Goal: Information Seeking & Learning: Learn about a topic

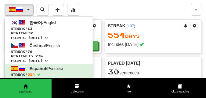
click at [28, 9] on span "button" at bounding box center [28, 9] width 2 height 1
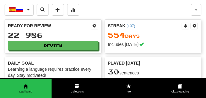
click at [28, 9] on span "button" at bounding box center [28, 9] width 2 height 1
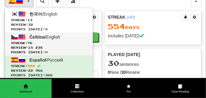
scroll to position [15, 0]
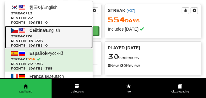
click at [35, 29] on span "Čeština" at bounding box center [38, 30] width 16 height 5
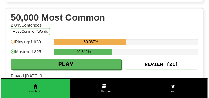
scroll to position [688, 0]
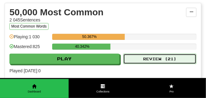
click at [133, 58] on button "Review ( 21 )" at bounding box center [160, 59] width 73 height 10
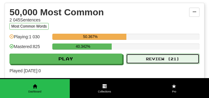
select select "**"
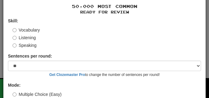
scroll to position [57, 0]
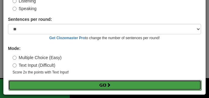
click at [109, 83] on span at bounding box center [108, 85] width 4 height 4
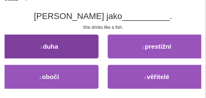
scroll to position [61, 0]
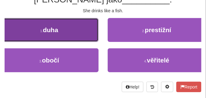
click at [73, 31] on button "1 . duha" at bounding box center [49, 30] width 99 height 24
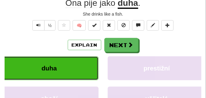
scroll to position [64, 0]
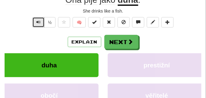
click at [39, 22] on span "Text-to-speech controls" at bounding box center [38, 22] width 4 height 4
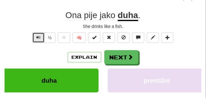
click at [38, 36] on span "Text-to-speech controls" at bounding box center [38, 37] width 4 height 4
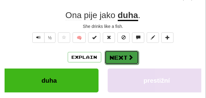
click at [122, 57] on button "Next" at bounding box center [122, 57] width 34 height 14
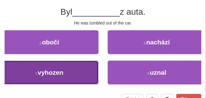
click at [75, 74] on button "3 . vyhozen" at bounding box center [49, 73] width 99 height 24
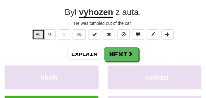
click at [35, 35] on button "Text-to-speech controls" at bounding box center [38, 34] width 12 height 10
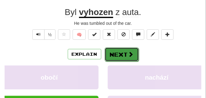
click at [122, 56] on button "Next" at bounding box center [122, 54] width 34 height 14
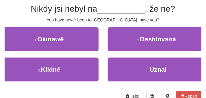
scroll to position [49, 0]
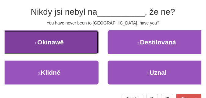
click at [90, 46] on button "1 . Okinawě" at bounding box center [49, 42] width 99 height 24
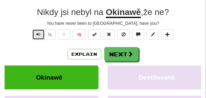
click at [41, 33] on button "Text-to-speech controls" at bounding box center [38, 34] width 12 height 10
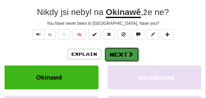
click at [123, 54] on button "Next" at bounding box center [122, 54] width 34 height 14
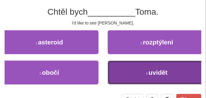
click at [137, 71] on button "4 . uvidět" at bounding box center [157, 73] width 99 height 24
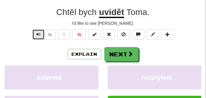
click at [41, 35] on button "Text-to-speech controls" at bounding box center [38, 34] width 12 height 10
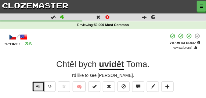
scroll to position [46, 0]
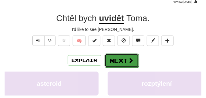
click at [118, 56] on button "Next" at bounding box center [122, 61] width 34 height 14
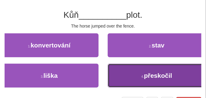
click at [146, 81] on button "4 . přeskočil" at bounding box center [157, 76] width 99 height 24
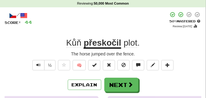
scroll to position [31, 0]
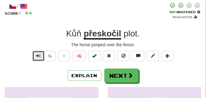
click at [38, 54] on span "Text-to-speech controls" at bounding box center [38, 56] width 4 height 4
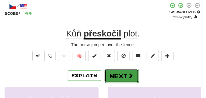
click at [121, 72] on button "Next" at bounding box center [122, 76] width 34 height 14
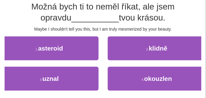
scroll to position [61, 0]
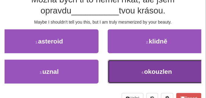
click at [145, 69] on span "okouzlen" at bounding box center [159, 71] width 28 height 7
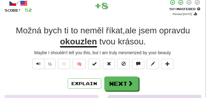
scroll to position [34, 0]
click at [38, 65] on span "Text-to-speech controls" at bounding box center [38, 63] width 4 height 4
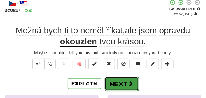
click at [109, 81] on button "Next" at bounding box center [122, 84] width 34 height 14
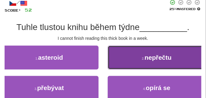
click at [116, 61] on button "2 . nepřečtu" at bounding box center [157, 58] width 99 height 24
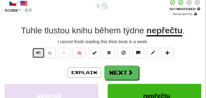
click at [39, 54] on span "Text-to-speech controls" at bounding box center [38, 52] width 4 height 4
click at [40, 53] on button "Text-to-speech controls" at bounding box center [38, 53] width 12 height 10
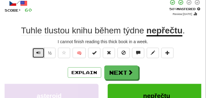
click at [40, 53] on button "Text-to-speech controls" at bounding box center [38, 53] width 12 height 10
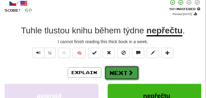
click at [110, 72] on button "Next" at bounding box center [122, 73] width 34 height 14
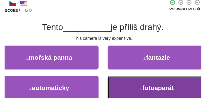
click at [138, 89] on button "4 . fotoaparát" at bounding box center [157, 88] width 99 height 24
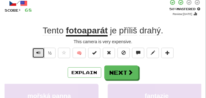
click at [39, 52] on span "Text-to-speech controls" at bounding box center [38, 52] width 4 height 4
click at [38, 53] on span "Text-to-speech controls" at bounding box center [38, 52] width 4 height 4
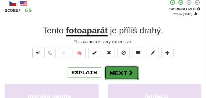
click at [123, 68] on button "Next" at bounding box center [122, 73] width 34 height 14
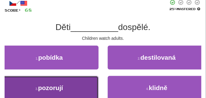
click at [26, 80] on button "3 . pozorují" at bounding box center [49, 88] width 99 height 24
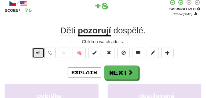
click at [36, 50] on span "Text-to-speech controls" at bounding box center [38, 52] width 4 height 4
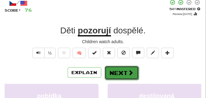
click at [134, 69] on button "Next" at bounding box center [122, 73] width 34 height 14
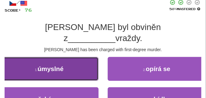
click at [76, 63] on button "1 . úmyslné" at bounding box center [49, 69] width 99 height 24
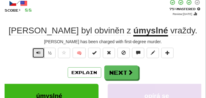
click at [39, 54] on span "Text-to-speech controls" at bounding box center [38, 52] width 4 height 4
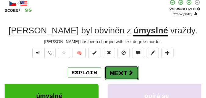
click at [117, 72] on button "Next" at bounding box center [122, 73] width 34 height 14
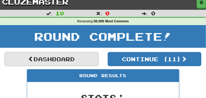
scroll to position [0, 0]
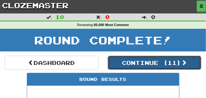
click at [117, 61] on button "Continue ( 11 )" at bounding box center [155, 63] width 94 height 14
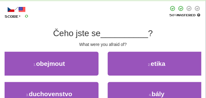
scroll to position [31, 0]
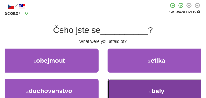
click at [127, 89] on button "4 . bály" at bounding box center [157, 91] width 99 height 24
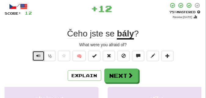
click at [38, 57] on span "Text-to-speech controls" at bounding box center [38, 56] width 4 height 4
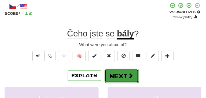
click at [110, 73] on button "Next" at bounding box center [122, 76] width 34 height 14
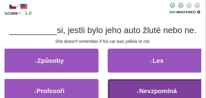
click at [135, 82] on button "4 . Nevzpomíná" at bounding box center [157, 91] width 99 height 24
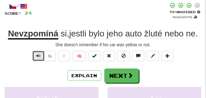
click at [37, 55] on span "Text-to-speech controls" at bounding box center [38, 56] width 4 height 4
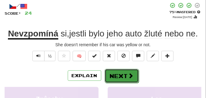
click at [112, 71] on button "Next" at bounding box center [122, 76] width 34 height 14
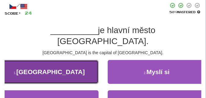
click at [53, 68] on span "Peking" at bounding box center [50, 71] width 69 height 7
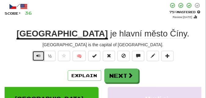
click at [42, 56] on button "Text-to-speech controls" at bounding box center [38, 56] width 12 height 10
click at [42, 55] on button "Text-to-speech controls" at bounding box center [38, 56] width 12 height 10
click at [43, 55] on button "Text-to-speech controls" at bounding box center [38, 56] width 12 height 10
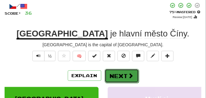
click at [115, 73] on button "Next" at bounding box center [122, 76] width 34 height 14
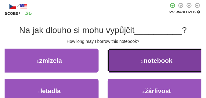
click at [132, 65] on button "2 . notebook" at bounding box center [157, 61] width 99 height 24
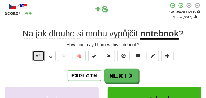
click at [40, 54] on button "Text-to-speech controls" at bounding box center [38, 56] width 12 height 10
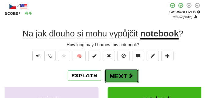
click at [133, 74] on span at bounding box center [131, 76] width 6 height 6
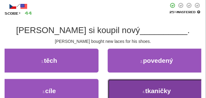
click at [159, 91] on span "tkaničky" at bounding box center [159, 90] width 26 height 7
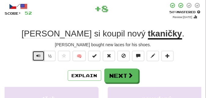
click at [41, 54] on button "Text-to-speech controls" at bounding box center [38, 56] width 12 height 10
click at [35, 57] on button "Text-to-speech controls" at bounding box center [38, 56] width 12 height 10
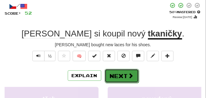
click at [116, 75] on button "Next" at bounding box center [122, 76] width 34 height 14
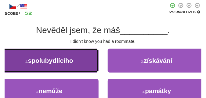
click at [55, 63] on span "spolubydlícího" at bounding box center [50, 60] width 45 height 7
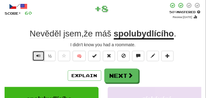
click at [37, 54] on span "Text-to-speech controls" at bounding box center [38, 56] width 4 height 4
click at [38, 54] on span "Text-to-speech controls" at bounding box center [38, 56] width 4 height 4
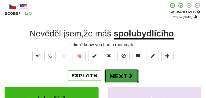
click at [112, 72] on button "Next" at bounding box center [122, 76] width 34 height 14
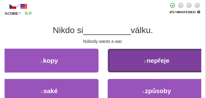
click at [128, 60] on button "2 . nepřeje" at bounding box center [157, 61] width 99 height 24
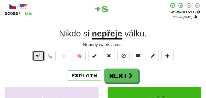
click at [37, 56] on span "Text-to-speech controls" at bounding box center [38, 56] width 4 height 4
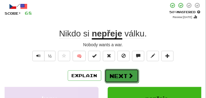
click at [114, 70] on button "Next" at bounding box center [122, 76] width 34 height 14
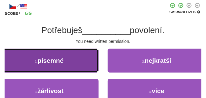
click at [76, 60] on button "1 . písemné" at bounding box center [49, 61] width 99 height 24
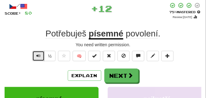
click at [40, 55] on button "Text-to-speech controls" at bounding box center [38, 56] width 12 height 10
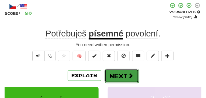
click at [115, 71] on button "Next" at bounding box center [122, 76] width 34 height 14
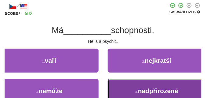
click at [138, 86] on button "4 . nadpřirozené" at bounding box center [157, 91] width 99 height 24
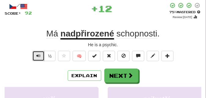
click at [38, 54] on span "Text-to-speech controls" at bounding box center [38, 56] width 4 height 4
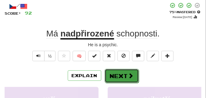
click at [113, 71] on button "Next" at bounding box center [122, 76] width 34 height 14
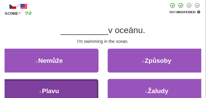
click at [61, 88] on button "3 . Plavu" at bounding box center [49, 91] width 99 height 24
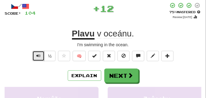
click at [36, 55] on span "Text-to-speech controls" at bounding box center [38, 56] width 4 height 4
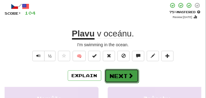
click at [120, 78] on button "Next" at bounding box center [122, 76] width 34 height 14
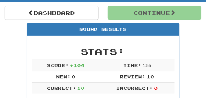
scroll to position [57, 0]
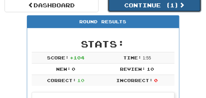
click at [129, 7] on button "Continue ( 1 )" at bounding box center [155, 5] width 94 height 14
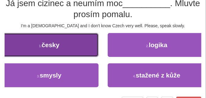
click at [70, 43] on button "1 . česky" at bounding box center [49, 45] width 99 height 24
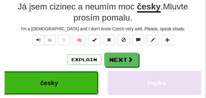
scroll to position [61, 0]
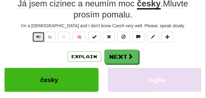
click at [39, 39] on button "Text-to-speech controls" at bounding box center [38, 37] width 12 height 10
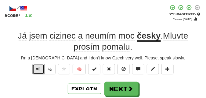
scroll to position [31, 0]
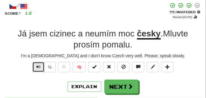
click at [39, 69] on span "Text-to-speech controls" at bounding box center [38, 67] width 4 height 4
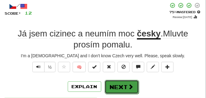
click at [123, 84] on button "Next" at bounding box center [122, 87] width 34 height 14
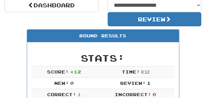
scroll to position [27, 0]
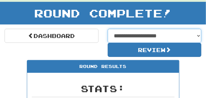
click at [199, 35] on select "**********" at bounding box center [155, 36] width 94 height 14
select select "**********"
click at [108, 29] on select "**********" at bounding box center [155, 36] width 94 height 14
select select "**********"
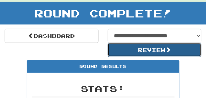
click at [137, 52] on button "Review" at bounding box center [155, 50] width 94 height 14
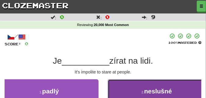
click at [168, 92] on span "neslušné" at bounding box center [159, 90] width 28 height 7
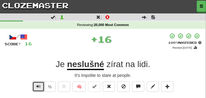
click at [39, 88] on span "Text-to-speech controls" at bounding box center [38, 86] width 4 height 4
click at [39, 87] on span "Text-to-speech controls" at bounding box center [38, 86] width 4 height 4
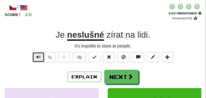
scroll to position [31, 0]
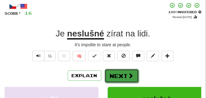
click at [117, 79] on button "Next" at bounding box center [122, 76] width 34 height 14
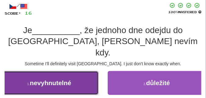
click at [49, 79] on span "nevyhnutelné" at bounding box center [50, 82] width 41 height 7
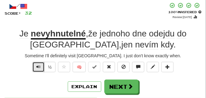
click at [36, 68] on span "Text-to-speech controls" at bounding box center [38, 67] width 4 height 4
click at [38, 67] on span "Text-to-speech controls" at bounding box center [38, 67] width 4 height 4
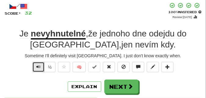
click at [38, 67] on span "Text-to-speech controls" at bounding box center [38, 67] width 4 height 4
click at [40, 66] on span "Text-to-speech controls" at bounding box center [38, 67] width 4 height 4
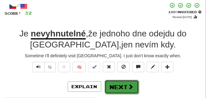
click at [114, 82] on button "Next" at bounding box center [122, 87] width 34 height 14
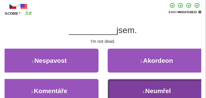
click at [117, 84] on button "4 . Neumřel" at bounding box center [157, 91] width 99 height 24
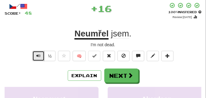
click at [41, 58] on button "Text-to-speech controls" at bounding box center [38, 56] width 12 height 10
drag, startPoint x: 41, startPoint y: 58, endPoint x: 73, endPoint y: 64, distance: 33.0
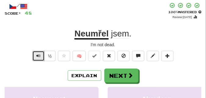
click at [42, 58] on button "Text-to-speech controls" at bounding box center [38, 56] width 12 height 10
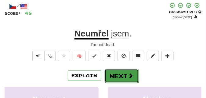
click at [121, 71] on button "Next" at bounding box center [122, 76] width 34 height 14
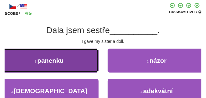
click at [84, 64] on button "1 . panenku" at bounding box center [49, 61] width 99 height 24
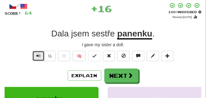
click at [36, 54] on span "Text-to-speech controls" at bounding box center [38, 56] width 4 height 4
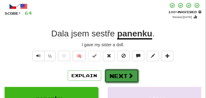
click at [112, 75] on button "Next" at bounding box center [122, 76] width 34 height 14
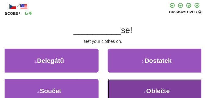
click at [120, 82] on button "4 . Oblečte" at bounding box center [157, 91] width 99 height 24
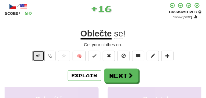
click at [41, 55] on button "Text-to-speech controls" at bounding box center [38, 56] width 12 height 10
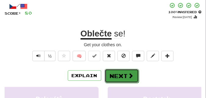
click at [112, 71] on button "Next" at bounding box center [122, 76] width 34 height 14
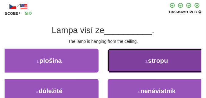
click at [124, 54] on button "2 . stropu" at bounding box center [157, 61] width 99 height 24
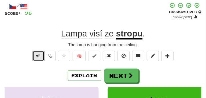
click at [38, 57] on span "Text-to-speech controls" at bounding box center [38, 56] width 4 height 4
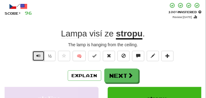
click at [38, 57] on span "Text-to-speech controls" at bounding box center [38, 56] width 4 height 4
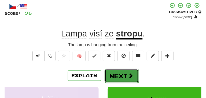
click at [115, 75] on button "Next" at bounding box center [122, 76] width 34 height 14
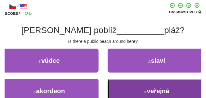
click at [133, 90] on button "4 . veřejná" at bounding box center [157, 91] width 99 height 24
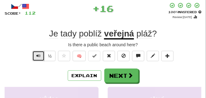
click at [38, 55] on span "Text-to-speech controls" at bounding box center [38, 56] width 4 height 4
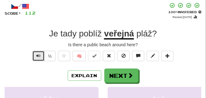
click at [38, 55] on span "Text-to-speech controls" at bounding box center [38, 56] width 4 height 4
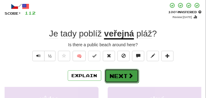
click at [117, 71] on button "Next" at bounding box center [122, 76] width 34 height 14
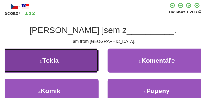
click at [70, 54] on button "1 . Tokia" at bounding box center [49, 61] width 99 height 24
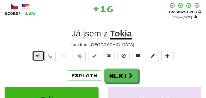
click at [41, 54] on button "Text-to-speech controls" at bounding box center [38, 56] width 12 height 10
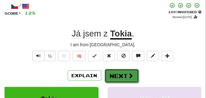
click at [115, 70] on button "Next" at bounding box center [122, 76] width 34 height 14
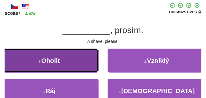
click at [88, 58] on button "1 . Oholit" at bounding box center [49, 61] width 99 height 24
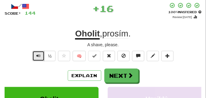
click at [38, 57] on span "Text-to-speech controls" at bounding box center [38, 56] width 4 height 4
click at [38, 55] on span "Text-to-speech controls" at bounding box center [38, 56] width 4 height 4
click at [37, 55] on span "Text-to-speech controls" at bounding box center [38, 56] width 4 height 4
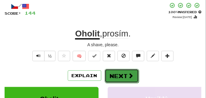
click at [115, 69] on button "Next" at bounding box center [122, 76] width 34 height 14
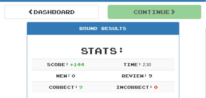
scroll to position [57, 0]
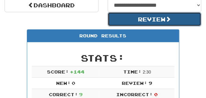
click at [132, 18] on button "Review" at bounding box center [155, 19] width 94 height 14
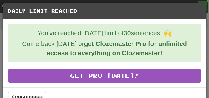
scroll to position [11, 0]
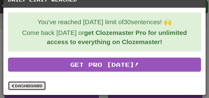
click at [27, 88] on link "Dashboard" at bounding box center [27, 85] width 38 height 9
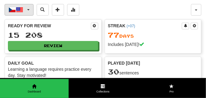
click at [29, 9] on span "button" at bounding box center [28, 9] width 2 height 1
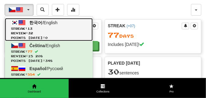
click at [29, 26] on link "한국어 / English Streak: 13 Review: 32 Points [DATE]: 0" at bounding box center [49, 29] width 88 height 23
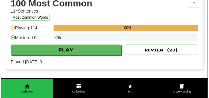
scroll to position [122, 0]
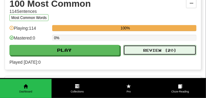
click at [141, 49] on button "Review ( 20 )" at bounding box center [160, 50] width 73 height 10
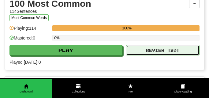
select select "**"
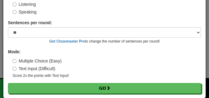
scroll to position [57, 0]
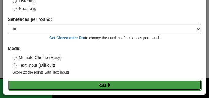
click at [54, 83] on button "Go" at bounding box center [104, 85] width 193 height 10
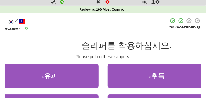
scroll to position [31, 0]
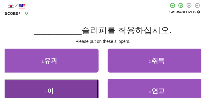
click at [50, 91] on span "이" at bounding box center [50, 90] width 6 height 7
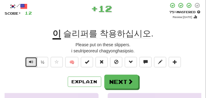
click at [29, 62] on span "Text-to-speech controls" at bounding box center [31, 62] width 4 height 4
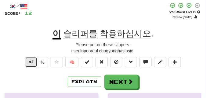
click at [29, 62] on span "Text-to-speech controls" at bounding box center [31, 62] width 4 height 4
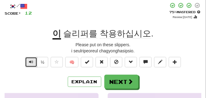
click at [29, 62] on span "Text-to-speech controls" at bounding box center [31, 62] width 4 height 4
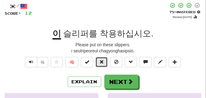
click at [105, 63] on button at bounding box center [102, 62] width 12 height 10
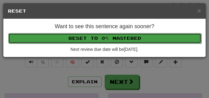
click at [106, 41] on button "Reset to 0% Mastered" at bounding box center [104, 38] width 193 height 10
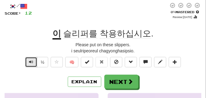
click at [34, 63] on button "Text-to-speech controls" at bounding box center [31, 62] width 12 height 10
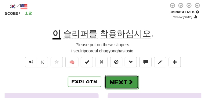
click at [114, 78] on button "Next" at bounding box center [122, 82] width 34 height 14
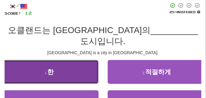
click at [32, 62] on button "1 . 한" at bounding box center [49, 72] width 99 height 24
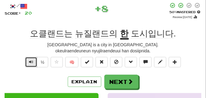
click at [32, 62] on span "Text-to-speech controls" at bounding box center [31, 62] width 4 height 4
click at [33, 62] on span "Text-to-speech controls" at bounding box center [31, 62] width 4 height 4
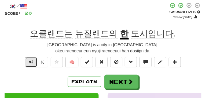
click at [30, 63] on span "Text-to-speech controls" at bounding box center [31, 62] width 4 height 4
click at [31, 60] on span "Text-to-speech controls" at bounding box center [31, 62] width 4 height 4
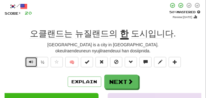
click at [31, 60] on span "Text-to-speech controls" at bounding box center [31, 62] width 4 height 4
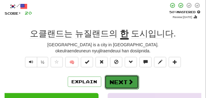
click at [127, 77] on button "Next" at bounding box center [122, 82] width 34 height 14
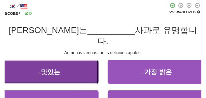
click at [66, 64] on button "1 . 맛있는" at bounding box center [49, 72] width 99 height 24
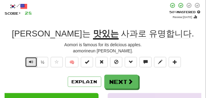
click at [34, 61] on button "Text-to-speech controls" at bounding box center [31, 62] width 12 height 10
click at [31, 64] on span "Text-to-speech controls" at bounding box center [31, 62] width 4 height 4
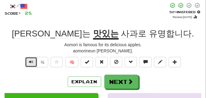
click at [31, 62] on span "Text-to-speech controls" at bounding box center [31, 62] width 4 height 4
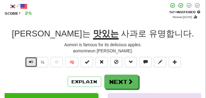
click at [31, 62] on span "Text-to-speech controls" at bounding box center [31, 62] width 4 height 4
click at [32, 61] on span "Text-to-speech controls" at bounding box center [31, 62] width 4 height 4
click at [33, 63] on span "Text-to-speech controls" at bounding box center [31, 62] width 4 height 4
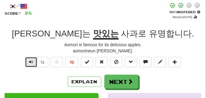
click at [33, 63] on span "Text-to-speech controls" at bounding box center [31, 62] width 4 height 4
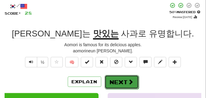
click at [118, 79] on button "Next" at bounding box center [122, 82] width 34 height 14
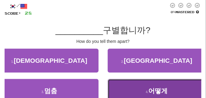
click at [131, 86] on button "4 . 어떻게" at bounding box center [157, 91] width 99 height 24
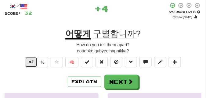
click at [32, 61] on span "Text-to-speech controls" at bounding box center [31, 62] width 4 height 4
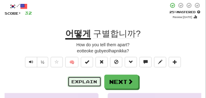
click at [82, 80] on button "Explain" at bounding box center [85, 81] width 34 height 10
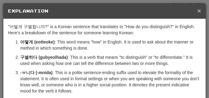
click at [197, 10] on span "×" at bounding box center [199, 10] width 4 height 7
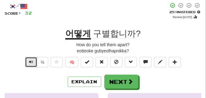
click at [29, 60] on span "Text-to-speech controls" at bounding box center [31, 62] width 4 height 4
click at [34, 62] on button "Text-to-speech controls" at bounding box center [31, 62] width 12 height 10
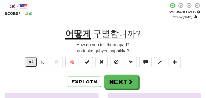
click at [34, 62] on button "Text-to-speech controls" at bounding box center [31, 62] width 12 height 10
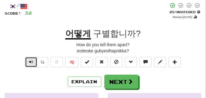
click at [34, 62] on button "Text-to-speech controls" at bounding box center [31, 62] width 12 height 10
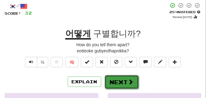
click at [117, 77] on button "Next" at bounding box center [122, 82] width 34 height 14
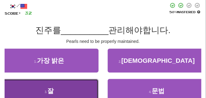
click at [46, 84] on button "3 . 잘" at bounding box center [49, 91] width 99 height 24
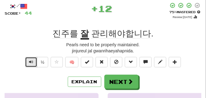
click at [32, 61] on span "Text-to-speech controls" at bounding box center [31, 62] width 4 height 4
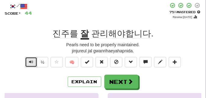
click at [32, 61] on span "Text-to-speech controls" at bounding box center [31, 62] width 4 height 4
click at [31, 63] on span "Text-to-speech controls" at bounding box center [31, 62] width 4 height 4
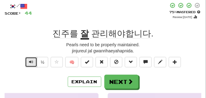
click at [31, 61] on span "Text-to-speech controls" at bounding box center [31, 62] width 4 height 4
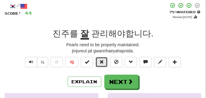
click at [100, 65] on button at bounding box center [102, 62] width 12 height 10
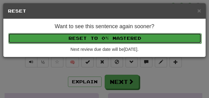
click at [100, 41] on button "Reset to 0% Mastered" at bounding box center [104, 38] width 193 height 10
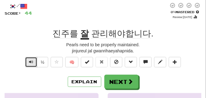
click at [29, 60] on span "Text-to-speech controls" at bounding box center [31, 62] width 4 height 4
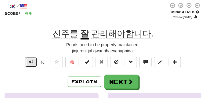
click at [29, 60] on span "Text-to-speech controls" at bounding box center [31, 62] width 4 height 4
click at [31, 63] on span "Text-to-speech controls" at bounding box center [31, 62] width 4 height 4
click at [31, 61] on span "Text-to-speech controls" at bounding box center [31, 62] width 4 height 4
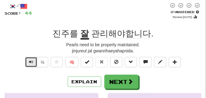
click at [31, 61] on span "Text-to-speech controls" at bounding box center [31, 62] width 4 height 4
click at [29, 64] on span "Text-to-speech controls" at bounding box center [31, 62] width 4 height 4
click at [32, 62] on span "Text-to-speech controls" at bounding box center [31, 62] width 4 height 4
click at [31, 61] on span "Text-to-speech controls" at bounding box center [31, 62] width 4 height 4
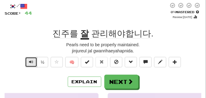
click at [31, 61] on span "Text-to-speech controls" at bounding box center [31, 62] width 4 height 4
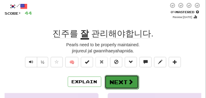
click at [125, 76] on button "Next" at bounding box center [122, 82] width 34 height 14
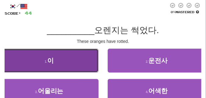
click at [70, 57] on button "1 . 이" at bounding box center [49, 61] width 99 height 24
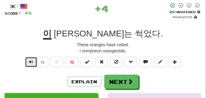
click at [33, 62] on button "Text-to-speech controls" at bounding box center [31, 62] width 12 height 10
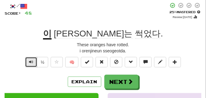
click at [31, 63] on span "Text-to-speech controls" at bounding box center [31, 62] width 4 height 4
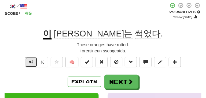
click at [31, 63] on span "Text-to-speech controls" at bounding box center [31, 62] width 4 height 4
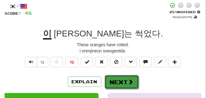
click at [122, 77] on button "Next" at bounding box center [122, 82] width 34 height 14
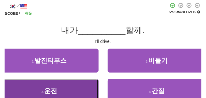
click at [34, 92] on button "3 . 운전" at bounding box center [49, 91] width 99 height 24
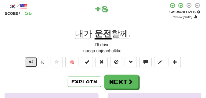
click at [29, 60] on span "Text-to-speech controls" at bounding box center [31, 62] width 4 height 4
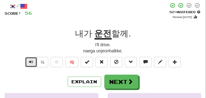
click at [29, 63] on span "Text-to-speech controls" at bounding box center [31, 62] width 4 height 4
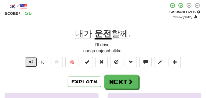
click at [29, 63] on span "Text-to-speech controls" at bounding box center [31, 62] width 4 height 4
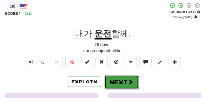
click at [116, 78] on button "Next" at bounding box center [122, 82] width 34 height 14
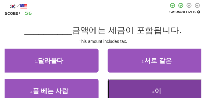
click at [117, 90] on button "4 . 이" at bounding box center [157, 91] width 99 height 24
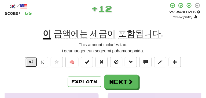
click at [30, 63] on span "Text-to-speech controls" at bounding box center [31, 62] width 4 height 4
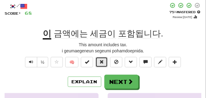
click at [102, 61] on span at bounding box center [102, 62] width 4 height 4
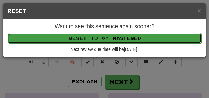
click at [102, 40] on button "Reset to 0% Mastered" at bounding box center [104, 38] width 193 height 10
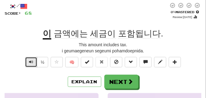
click at [31, 62] on span "Text-to-speech controls" at bounding box center [31, 62] width 4 height 4
click at [28, 62] on button "Text-to-speech controls" at bounding box center [31, 62] width 12 height 10
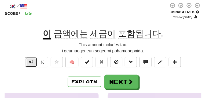
click at [28, 62] on button "Text-to-speech controls" at bounding box center [31, 62] width 12 height 10
click at [33, 65] on button "Text-to-speech controls" at bounding box center [31, 62] width 12 height 10
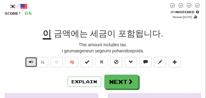
click at [33, 65] on button "Text-to-speech controls" at bounding box center [31, 62] width 12 height 10
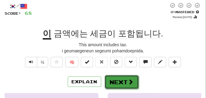
click at [113, 77] on button "Next" at bounding box center [122, 82] width 34 height 14
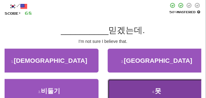
click at [156, 88] on span "못" at bounding box center [158, 90] width 6 height 7
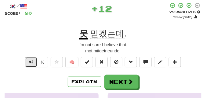
click at [31, 62] on span "Text-to-speech controls" at bounding box center [31, 62] width 4 height 4
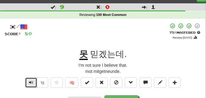
scroll to position [15, 0]
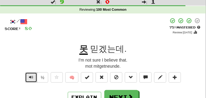
click at [30, 78] on span "Text-to-speech controls" at bounding box center [31, 77] width 4 height 4
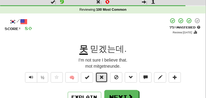
click at [101, 75] on span at bounding box center [102, 77] width 4 height 4
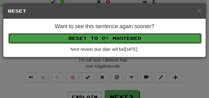
click at [97, 41] on button "Reset to 0% Mastered" at bounding box center [104, 38] width 193 height 10
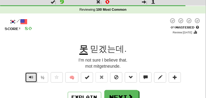
click at [30, 78] on span "Text-to-speech controls" at bounding box center [31, 77] width 4 height 4
click at [28, 78] on button "Text-to-speech controls" at bounding box center [31, 77] width 12 height 10
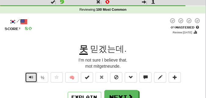
click at [28, 78] on button "Text-to-speech controls" at bounding box center [31, 77] width 12 height 10
click at [31, 75] on span "Text-to-speech controls" at bounding box center [31, 77] width 4 height 4
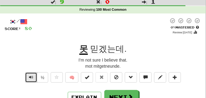
click at [31, 75] on span "Text-to-speech controls" at bounding box center [31, 77] width 4 height 4
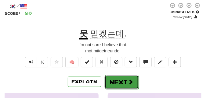
click at [116, 76] on button "Next" at bounding box center [122, 82] width 34 height 14
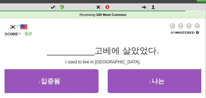
scroll to position [15, 0]
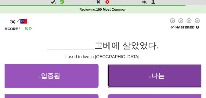
click at [134, 71] on button "2 . 나는" at bounding box center [157, 76] width 99 height 24
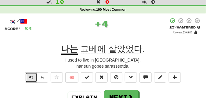
click at [30, 77] on span "Text-to-speech controls" at bounding box center [31, 77] width 4 height 4
click at [29, 77] on span "Text-to-speech controls" at bounding box center [31, 77] width 4 height 4
click at [29, 76] on span "Text-to-speech controls" at bounding box center [31, 77] width 4 height 4
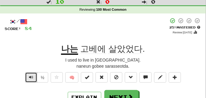
click at [32, 76] on span "Text-to-speech controls" at bounding box center [31, 77] width 4 height 4
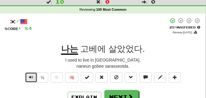
click at [32, 76] on span "Text-to-speech controls" at bounding box center [31, 77] width 4 height 4
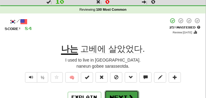
click at [112, 94] on button "Next" at bounding box center [122, 97] width 34 height 14
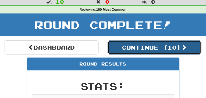
click at [161, 46] on button "Continue ( 10 )" at bounding box center [155, 47] width 94 height 14
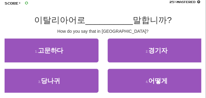
scroll to position [46, 0]
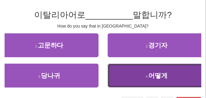
click at [145, 73] on button "4 . 어떻게" at bounding box center [157, 76] width 99 height 24
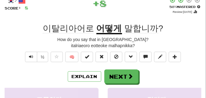
scroll to position [31, 0]
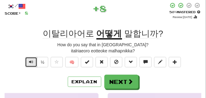
click at [30, 61] on span "Text-to-speech controls" at bounding box center [31, 62] width 4 height 4
click at [34, 61] on button "Text-to-speech controls" at bounding box center [31, 62] width 12 height 10
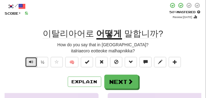
click at [34, 61] on button "Text-to-speech controls" at bounding box center [31, 62] width 12 height 10
click at [31, 62] on span "Text-to-speech controls" at bounding box center [31, 62] width 4 height 4
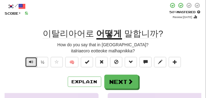
click at [31, 62] on span "Text-to-speech controls" at bounding box center [31, 62] width 4 height 4
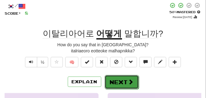
click at [124, 80] on button "Next" at bounding box center [122, 82] width 34 height 14
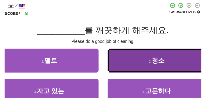
click at [147, 60] on button "2 . 청소" at bounding box center [157, 61] width 99 height 24
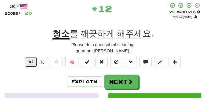
click at [31, 61] on span "Text-to-speech controls" at bounding box center [31, 62] width 4 height 4
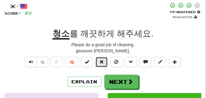
click at [99, 62] on button at bounding box center [102, 62] width 12 height 10
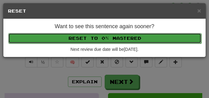
click at [98, 41] on button "Reset to 0% Mastered" at bounding box center [104, 38] width 193 height 10
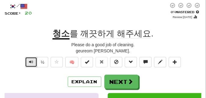
click at [35, 63] on button "Text-to-speech controls" at bounding box center [31, 62] width 12 height 10
click at [28, 62] on button "Text-to-speech controls" at bounding box center [31, 62] width 12 height 10
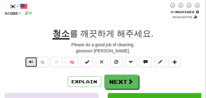
click at [28, 62] on button "Text-to-speech controls" at bounding box center [31, 62] width 12 height 10
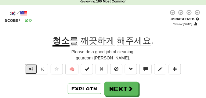
scroll to position [46, 0]
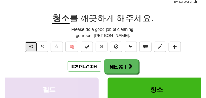
click at [30, 50] on button "Text-to-speech controls" at bounding box center [31, 47] width 12 height 10
click at [33, 46] on button "Text-to-speech controls" at bounding box center [31, 47] width 12 height 10
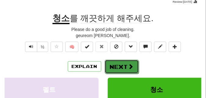
click at [123, 60] on button "Next" at bounding box center [122, 67] width 34 height 14
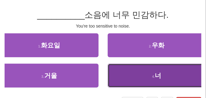
click at [166, 74] on button "4 . 너" at bounding box center [157, 76] width 99 height 24
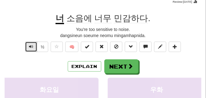
click at [30, 47] on span "Text-to-speech controls" at bounding box center [31, 46] width 4 height 4
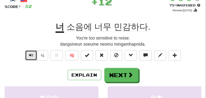
scroll to position [31, 0]
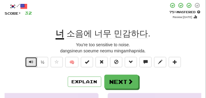
click at [30, 61] on span "Text-to-speech controls" at bounding box center [31, 62] width 4 height 4
click at [29, 61] on span "Text-to-speech controls" at bounding box center [31, 62] width 4 height 4
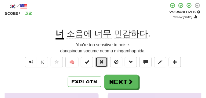
click at [98, 60] on button at bounding box center [102, 62] width 12 height 10
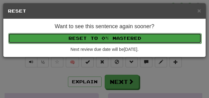
click at [95, 37] on button "Reset to 0% Mastered" at bounding box center [104, 38] width 193 height 10
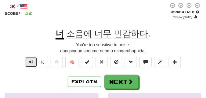
click at [34, 62] on button "Text-to-speech controls" at bounding box center [31, 62] width 12 height 10
click at [29, 65] on button "Text-to-speech controls" at bounding box center [31, 62] width 12 height 10
click at [29, 64] on button "Text-to-speech controls" at bounding box center [31, 62] width 12 height 10
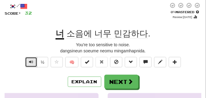
click at [29, 64] on button "Text-to-speech controls" at bounding box center [31, 62] width 12 height 10
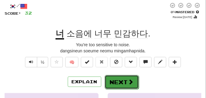
click at [118, 76] on button "Next" at bounding box center [122, 82] width 34 height 14
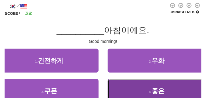
click at [159, 87] on button "4 . 좋은" at bounding box center [157, 91] width 99 height 24
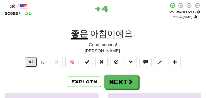
click at [34, 63] on button "Text-to-speech controls" at bounding box center [31, 62] width 12 height 10
click at [31, 61] on span "Text-to-speech controls" at bounding box center [31, 62] width 4 height 4
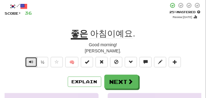
click at [30, 65] on button "Text-to-speech controls" at bounding box center [31, 62] width 12 height 10
click at [32, 62] on span "Text-to-speech controls" at bounding box center [31, 62] width 4 height 4
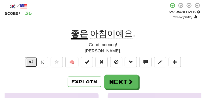
click at [32, 62] on span "Text-to-speech controls" at bounding box center [31, 62] width 4 height 4
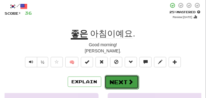
click at [122, 79] on button "Next" at bounding box center [122, 82] width 34 height 14
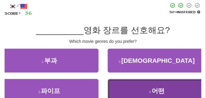
click at [121, 86] on button "4 . 어떤" at bounding box center [157, 91] width 99 height 24
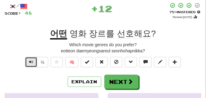
click at [33, 62] on button "Text-to-speech controls" at bounding box center [31, 62] width 12 height 10
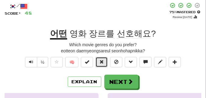
click at [103, 62] on span at bounding box center [102, 62] width 4 height 4
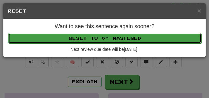
click at [103, 39] on button "Reset to 0% Mastered" at bounding box center [104, 38] width 193 height 10
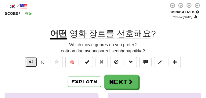
click at [33, 61] on button "Text-to-speech controls" at bounding box center [31, 62] width 12 height 10
click at [34, 61] on button "Text-to-speech controls" at bounding box center [31, 62] width 12 height 10
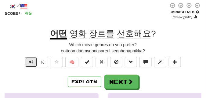
click at [34, 61] on button "Text-to-speech controls" at bounding box center [31, 62] width 12 height 10
click at [32, 62] on span "Text-to-speech controls" at bounding box center [31, 62] width 4 height 4
click at [33, 62] on span "Text-to-speech controls" at bounding box center [31, 62] width 4 height 4
click at [34, 61] on button "Text-to-speech controls" at bounding box center [31, 62] width 12 height 10
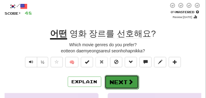
click at [118, 80] on button "Next" at bounding box center [122, 82] width 34 height 14
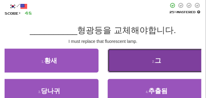
click at [136, 61] on button "2 . 그" at bounding box center [157, 61] width 99 height 24
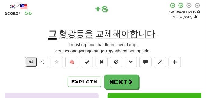
click at [31, 61] on span "Text-to-speech controls" at bounding box center [31, 62] width 4 height 4
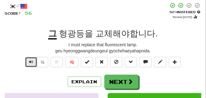
click at [31, 61] on span "Text-to-speech controls" at bounding box center [31, 62] width 4 height 4
click at [29, 60] on span "Text-to-speech controls" at bounding box center [31, 62] width 4 height 4
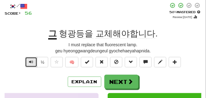
click at [29, 60] on span "Text-to-speech controls" at bounding box center [31, 62] width 4 height 4
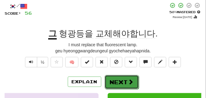
click at [114, 77] on button "Next" at bounding box center [122, 82] width 34 height 14
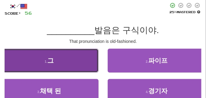
click at [72, 59] on button "1 . 그" at bounding box center [49, 61] width 99 height 24
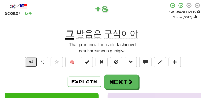
click at [29, 60] on span "Text-to-speech controls" at bounding box center [31, 62] width 4 height 4
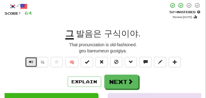
click at [29, 60] on span "Text-to-speech controls" at bounding box center [31, 62] width 4 height 4
click at [29, 64] on span "Text-to-speech controls" at bounding box center [31, 62] width 4 height 4
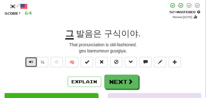
click at [29, 64] on span "Text-to-speech controls" at bounding box center [31, 62] width 4 height 4
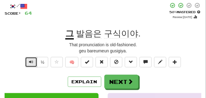
click at [29, 64] on span "Text-to-speech controls" at bounding box center [31, 62] width 4 height 4
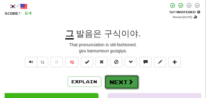
click at [118, 81] on button "Next" at bounding box center [122, 82] width 34 height 14
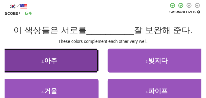
click at [50, 63] on span "아주" at bounding box center [50, 60] width 13 height 7
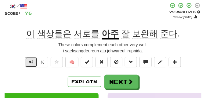
click at [29, 62] on span "Text-to-speech controls" at bounding box center [31, 62] width 4 height 4
click at [31, 60] on span "Text-to-speech controls" at bounding box center [31, 62] width 4 height 4
click at [32, 60] on span "Text-to-speech controls" at bounding box center [31, 62] width 4 height 4
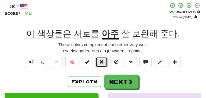
click at [103, 65] on button at bounding box center [102, 62] width 12 height 10
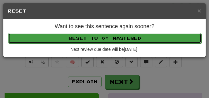
click at [103, 40] on button "Reset to 0% Mastered" at bounding box center [104, 38] width 193 height 10
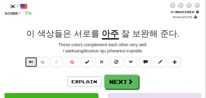
click at [34, 63] on button "Text-to-speech controls" at bounding box center [31, 62] width 12 height 10
click at [30, 64] on span "Text-to-speech controls" at bounding box center [31, 62] width 4 height 4
click at [31, 63] on span "Text-to-speech controls" at bounding box center [31, 62] width 4 height 4
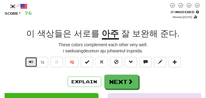
click at [31, 63] on span "Text-to-speech controls" at bounding box center [31, 62] width 4 height 4
click at [31, 64] on span "Text-to-speech controls" at bounding box center [31, 62] width 4 height 4
click at [31, 64] on button "Text-to-speech controls" at bounding box center [31, 62] width 12 height 10
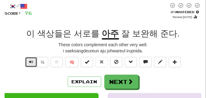
click at [31, 64] on button "Text-to-speech controls" at bounding box center [31, 62] width 12 height 10
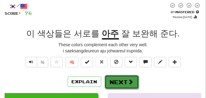
click at [128, 77] on button "Next" at bounding box center [122, 82] width 34 height 14
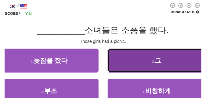
click at [135, 64] on button "2 . 그" at bounding box center [157, 61] width 99 height 24
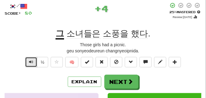
click at [31, 60] on span "Text-to-speech controls" at bounding box center [31, 62] width 4 height 4
click at [30, 62] on span "Text-to-speech controls" at bounding box center [31, 62] width 4 height 4
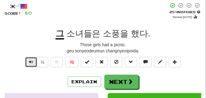
click at [29, 63] on span "Text-to-speech controls" at bounding box center [31, 62] width 4 height 4
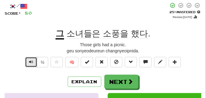
click at [29, 63] on span "Text-to-speech controls" at bounding box center [31, 62] width 4 height 4
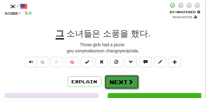
click at [116, 83] on button "Next" at bounding box center [122, 82] width 34 height 14
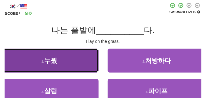
click at [62, 60] on button "1 . 누웠" at bounding box center [49, 61] width 99 height 24
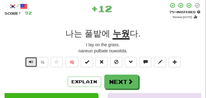
click at [34, 60] on button "Text-to-speech controls" at bounding box center [31, 62] width 12 height 10
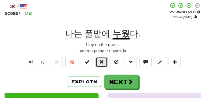
click at [101, 62] on span at bounding box center [102, 62] width 4 height 4
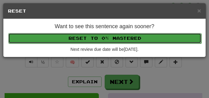
click at [98, 38] on button "Reset to 0% Mastered" at bounding box center [104, 38] width 193 height 10
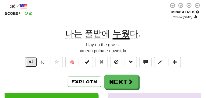
click at [34, 62] on button "Text-to-speech controls" at bounding box center [31, 62] width 12 height 10
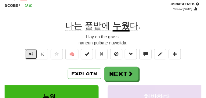
scroll to position [46, 0]
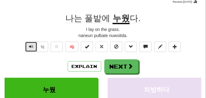
click at [35, 45] on button "Text-to-speech controls" at bounding box center [31, 47] width 12 height 10
click at [34, 46] on button "Text-to-speech controls" at bounding box center [31, 47] width 12 height 10
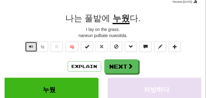
click at [34, 46] on button "Text-to-speech controls" at bounding box center [31, 47] width 12 height 10
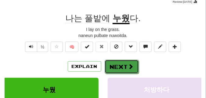
click at [122, 62] on button "Next" at bounding box center [122, 67] width 34 height 14
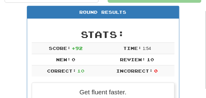
scroll to position [73, 0]
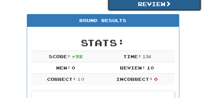
click at [139, 9] on button "Review" at bounding box center [155, 4] width 94 height 14
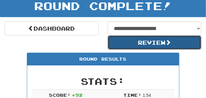
scroll to position [27, 0]
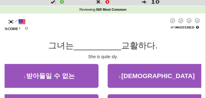
scroll to position [46, 0]
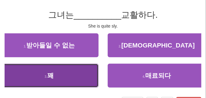
click at [43, 72] on button "3 . 꽤" at bounding box center [49, 76] width 99 height 24
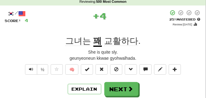
scroll to position [31, 0]
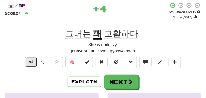
click at [29, 61] on span "Text-to-speech controls" at bounding box center [31, 62] width 4 height 4
click at [28, 61] on button "Text-to-speech controls" at bounding box center [31, 62] width 12 height 10
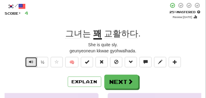
click at [28, 61] on button "Text-to-speech controls" at bounding box center [31, 62] width 12 height 10
click at [31, 63] on span "Text-to-speech controls" at bounding box center [31, 62] width 4 height 4
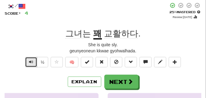
click at [31, 63] on span "Text-to-speech controls" at bounding box center [31, 62] width 4 height 4
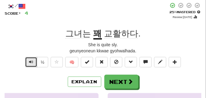
click at [31, 63] on span "Text-to-speech controls" at bounding box center [31, 62] width 4 height 4
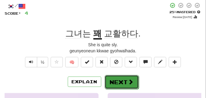
click at [120, 79] on button "Next" at bounding box center [122, 82] width 34 height 14
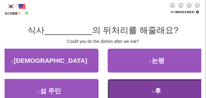
click at [130, 85] on button "4 . 후" at bounding box center [157, 91] width 99 height 24
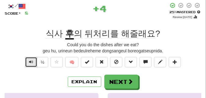
click at [32, 62] on span "Text-to-speech controls" at bounding box center [31, 62] width 4 height 4
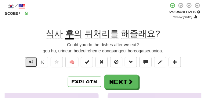
click at [30, 58] on button "Text-to-speech controls" at bounding box center [31, 62] width 12 height 10
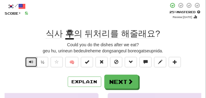
click at [30, 58] on button "Text-to-speech controls" at bounding box center [31, 62] width 12 height 10
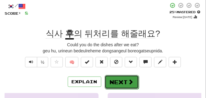
click at [127, 77] on button "Next" at bounding box center [122, 82] width 34 height 14
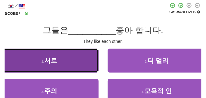
click at [62, 61] on button "1 . 서로" at bounding box center [49, 61] width 99 height 24
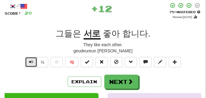
click at [31, 63] on span "Text-to-speech controls" at bounding box center [31, 62] width 4 height 4
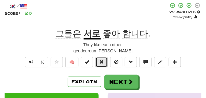
click at [102, 63] on span at bounding box center [102, 62] width 4 height 4
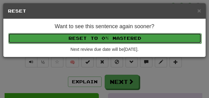
click at [97, 39] on button "Reset to 0% Mastered" at bounding box center [104, 38] width 193 height 10
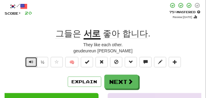
click at [35, 61] on button "Text-to-speech controls" at bounding box center [31, 62] width 12 height 10
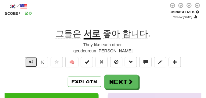
click at [33, 61] on button "Text-to-speech controls" at bounding box center [31, 62] width 12 height 10
click at [29, 62] on span "Text-to-speech controls" at bounding box center [31, 62] width 4 height 4
click at [29, 60] on span "Text-to-speech controls" at bounding box center [31, 62] width 4 height 4
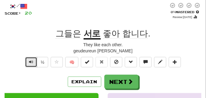
click at [29, 60] on span "Text-to-speech controls" at bounding box center [31, 62] width 4 height 4
click at [32, 64] on span "Text-to-speech controls" at bounding box center [31, 62] width 4 height 4
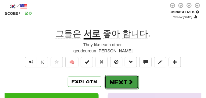
click at [114, 79] on button "Next" at bounding box center [122, 82] width 34 height 14
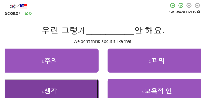
click at [75, 90] on button "3 . 생각" at bounding box center [49, 91] width 99 height 24
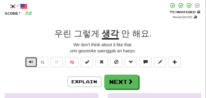
click at [29, 61] on span "Text-to-speech controls" at bounding box center [31, 62] width 4 height 4
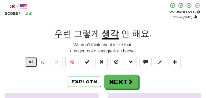
click at [29, 61] on span "Text-to-speech controls" at bounding box center [31, 62] width 4 height 4
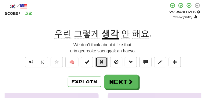
click at [101, 61] on span at bounding box center [102, 62] width 4 height 4
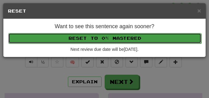
click at [98, 41] on button "Reset to 0% Mastered" at bounding box center [104, 38] width 193 height 10
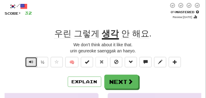
click at [32, 61] on span "Text-to-speech controls" at bounding box center [31, 62] width 4 height 4
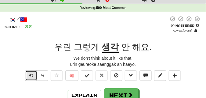
scroll to position [0, 0]
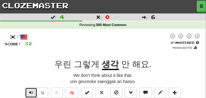
click at [31, 91] on span "Text-to-speech controls" at bounding box center [31, 92] width 4 height 4
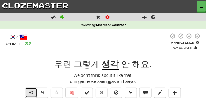
click at [31, 91] on span "Text-to-speech controls" at bounding box center [31, 92] width 4 height 4
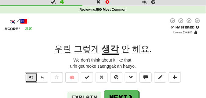
scroll to position [31, 0]
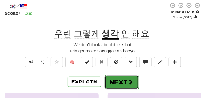
click at [110, 83] on button "Next" at bounding box center [122, 82] width 34 height 14
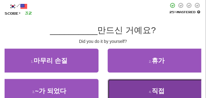
click at [130, 91] on button "4 . 직접" at bounding box center [157, 91] width 99 height 24
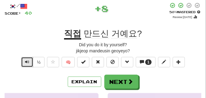
click at [27, 62] on span "Text-to-speech controls" at bounding box center [27, 62] width 4 height 4
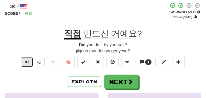
click at [27, 62] on span "Text-to-speech controls" at bounding box center [27, 62] width 4 height 4
click at [28, 60] on span "Text-to-speech controls" at bounding box center [27, 62] width 4 height 4
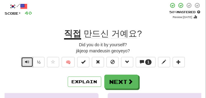
click at [28, 60] on span "Text-to-speech controls" at bounding box center [27, 62] width 4 height 4
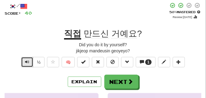
click at [28, 60] on span "Text-to-speech controls" at bounding box center [27, 62] width 4 height 4
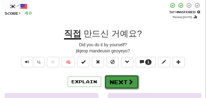
click at [117, 77] on button "Next" at bounding box center [122, 82] width 34 height 14
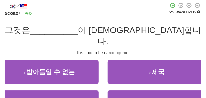
drag, startPoint x: 41, startPoint y: 44, endPoint x: 41, endPoint y: 39, distance: 5.2
click at [41, 50] on div "It is said to be carcinogenic." at bounding box center [103, 53] width 197 height 6
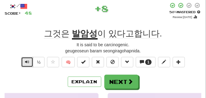
click at [28, 61] on span "Text-to-speech controls" at bounding box center [27, 62] width 4 height 4
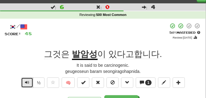
scroll to position [15, 0]
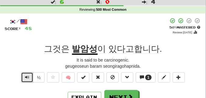
click at [28, 80] on button "Text-to-speech controls" at bounding box center [27, 77] width 12 height 10
click at [28, 78] on span "Text-to-speech controls" at bounding box center [27, 77] width 4 height 4
click at [28, 73] on button "Text-to-speech controls" at bounding box center [27, 77] width 12 height 10
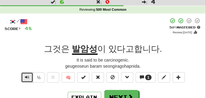
click at [28, 73] on button "Text-to-speech controls" at bounding box center [27, 77] width 12 height 10
click at [26, 75] on span "Text-to-speech controls" at bounding box center [27, 77] width 4 height 4
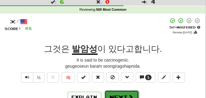
click at [117, 94] on button "Next" at bounding box center [122, 97] width 34 height 14
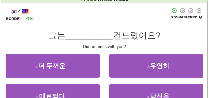
scroll to position [31, 0]
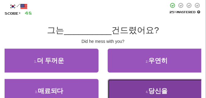
click at [134, 89] on button "4 . 당신을" at bounding box center [157, 91] width 99 height 24
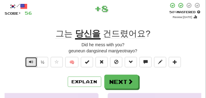
click at [27, 63] on button "Text-to-speech controls" at bounding box center [31, 62] width 12 height 10
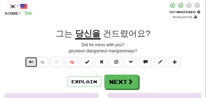
click at [27, 61] on button "Text-to-speech controls" at bounding box center [31, 62] width 12 height 10
click at [31, 61] on span "Text-to-speech controls" at bounding box center [31, 62] width 4 height 4
click at [30, 62] on span "Text-to-speech controls" at bounding box center [31, 62] width 4 height 4
click at [31, 61] on span "Text-to-speech controls" at bounding box center [31, 62] width 4 height 4
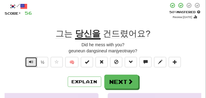
click at [31, 61] on span "Text-to-speech controls" at bounding box center [31, 62] width 4 height 4
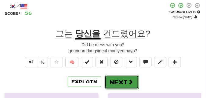
click at [124, 76] on button "Next" at bounding box center [122, 82] width 34 height 14
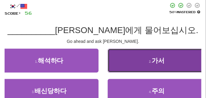
click at [146, 64] on button "2 . 가서" at bounding box center [157, 61] width 99 height 24
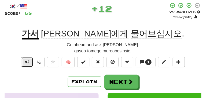
click at [28, 60] on span "Text-to-speech controls" at bounding box center [27, 62] width 4 height 4
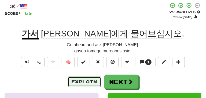
click at [82, 81] on button "Explain" at bounding box center [85, 81] width 34 height 10
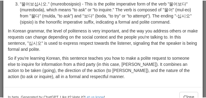
scroll to position [112, 0]
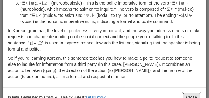
click at [188, 92] on button "Close" at bounding box center [191, 97] width 19 height 10
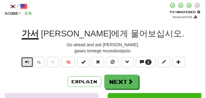
click at [26, 63] on span "Text-to-speech controls" at bounding box center [27, 62] width 4 height 4
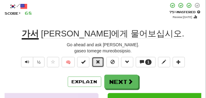
click at [97, 60] on span at bounding box center [98, 62] width 4 height 4
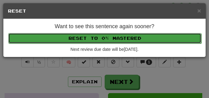
click at [87, 42] on button "Reset to 0% Mastered" at bounding box center [104, 38] width 193 height 10
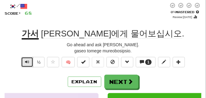
click at [29, 61] on span "Text-to-speech controls" at bounding box center [27, 62] width 4 height 4
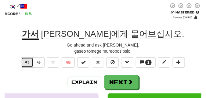
scroll to position [31, 0]
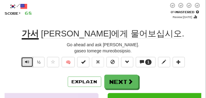
click at [28, 61] on span "Text-to-speech controls" at bounding box center [27, 62] width 4 height 4
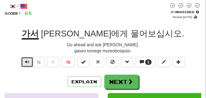
click at [24, 62] on button "Text-to-speech controls" at bounding box center [27, 62] width 12 height 10
click at [27, 61] on span "Text-to-speech controls" at bounding box center [27, 62] width 4 height 4
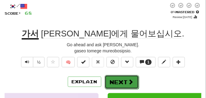
click at [115, 79] on button "Next" at bounding box center [122, 82] width 34 height 14
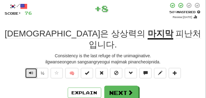
click at [31, 71] on span "Text-to-speech controls" at bounding box center [31, 73] width 4 height 4
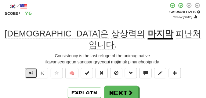
click at [32, 71] on span "Text-to-speech controls" at bounding box center [31, 73] width 4 height 4
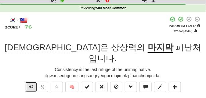
scroll to position [46, 0]
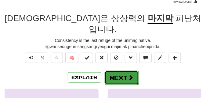
click at [122, 71] on button "Next" at bounding box center [122, 78] width 34 height 14
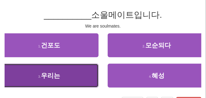
click at [70, 71] on button "3 . 우리는" at bounding box center [49, 76] width 99 height 24
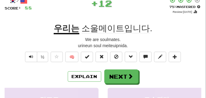
scroll to position [31, 0]
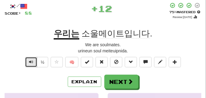
click at [33, 62] on button "Text-to-speech controls" at bounding box center [31, 62] width 12 height 10
click at [35, 63] on button "Text-to-speech controls" at bounding box center [31, 62] width 12 height 10
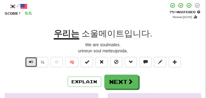
click at [34, 61] on button "Text-to-speech controls" at bounding box center [31, 62] width 12 height 10
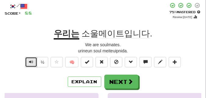
click at [34, 61] on button "Text-to-speech controls" at bounding box center [31, 62] width 12 height 10
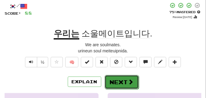
click at [110, 79] on button "Next" at bounding box center [122, 82] width 34 height 14
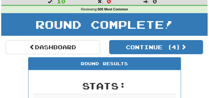
scroll to position [12, 0]
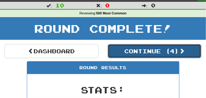
click at [116, 52] on button "Continue ( 4 )" at bounding box center [155, 51] width 94 height 14
